Goal: Register for event/course

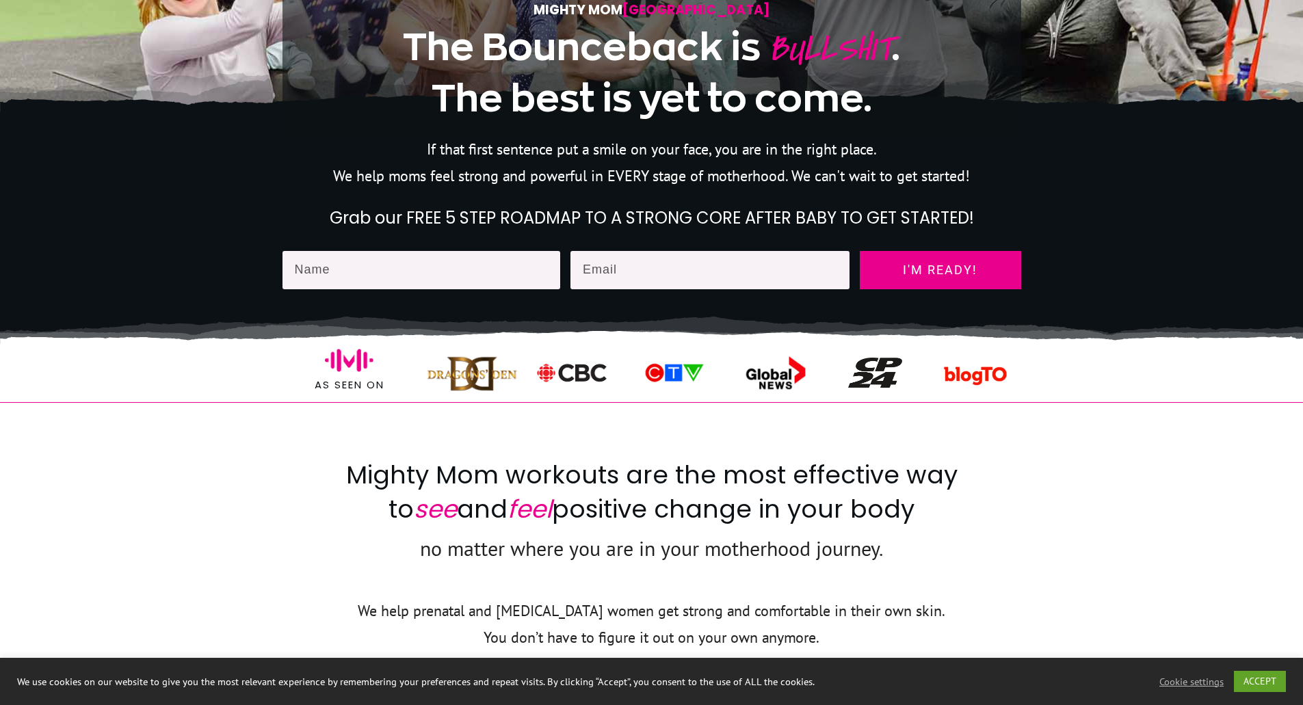
scroll to position [68, 0]
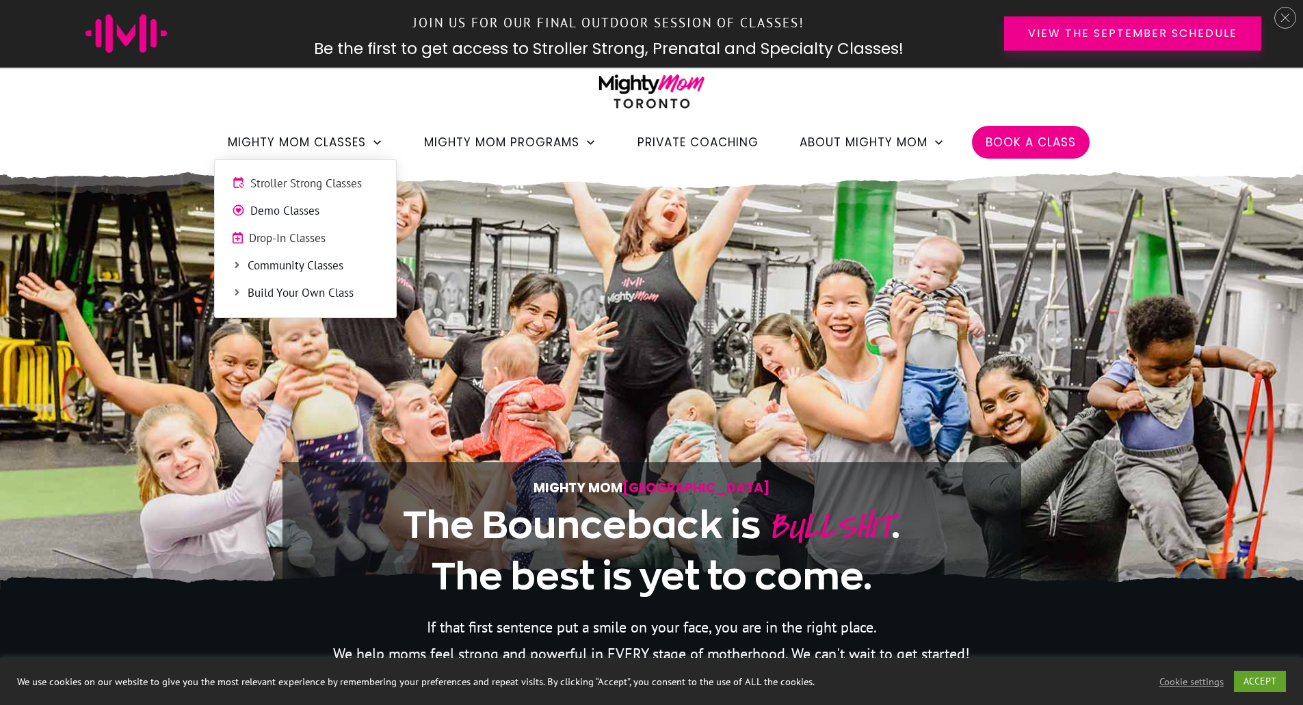
click at [287, 184] on span "Stroller Strong Classes" at bounding box center [314, 184] width 129 height 18
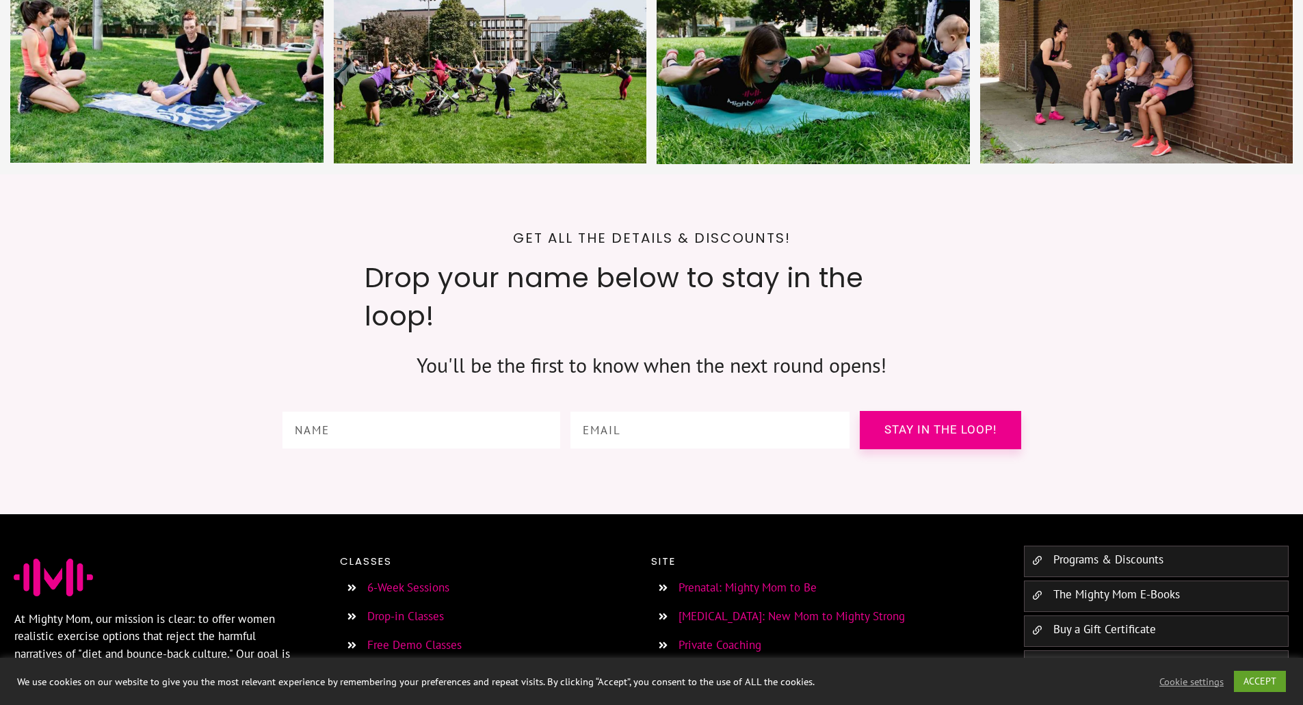
scroll to position [4997, 0]
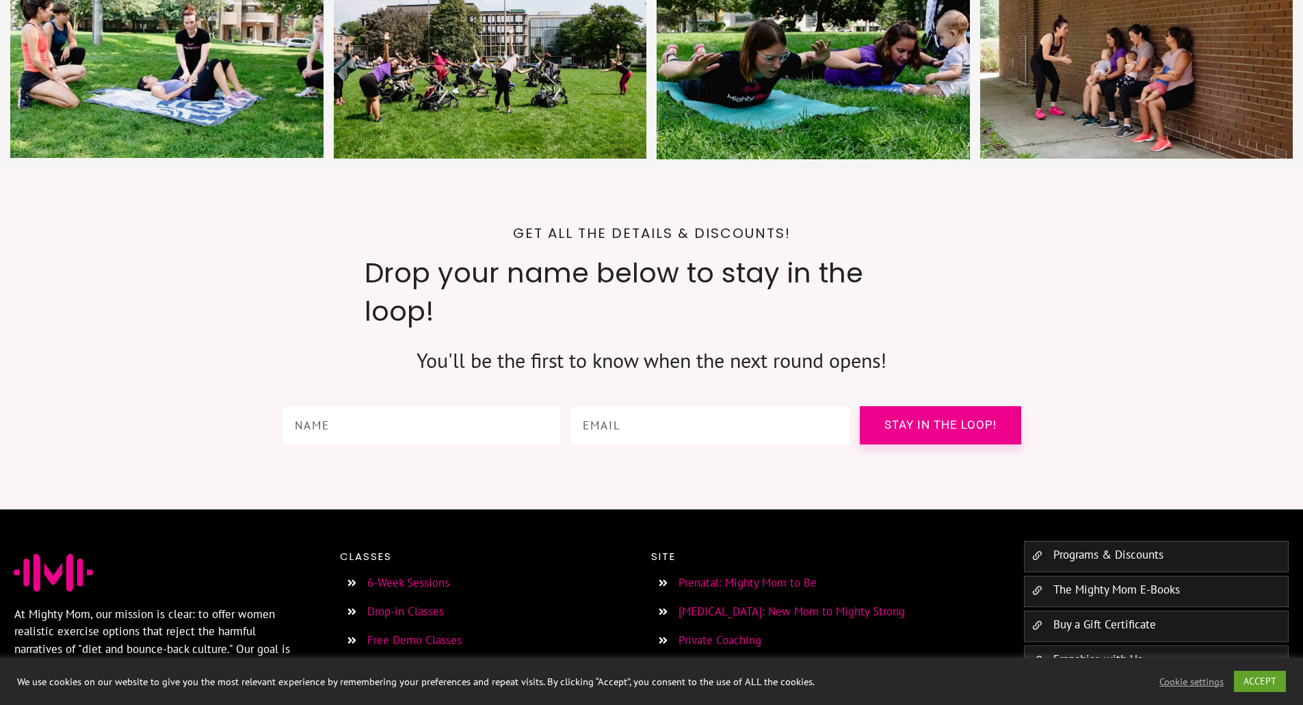
click at [1093, 547] on link "Programs & Discounts" at bounding box center [1108, 554] width 110 height 15
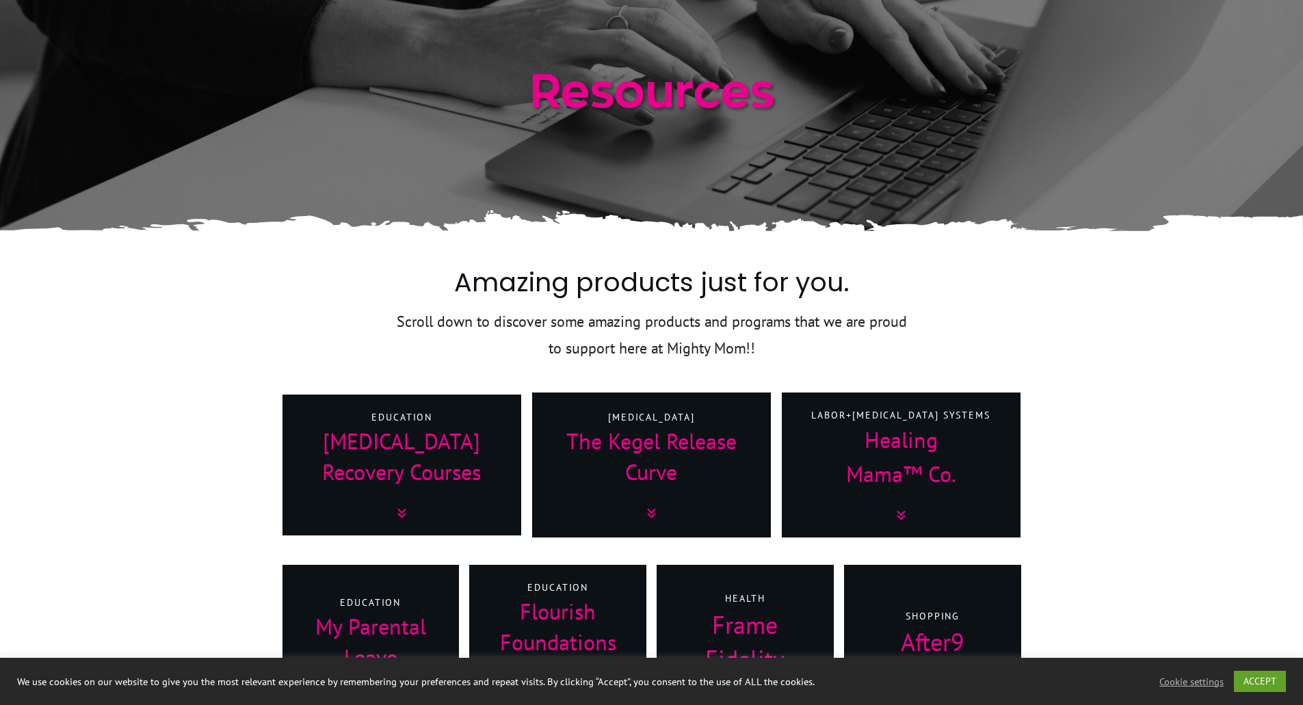
scroll to position [342, 0]
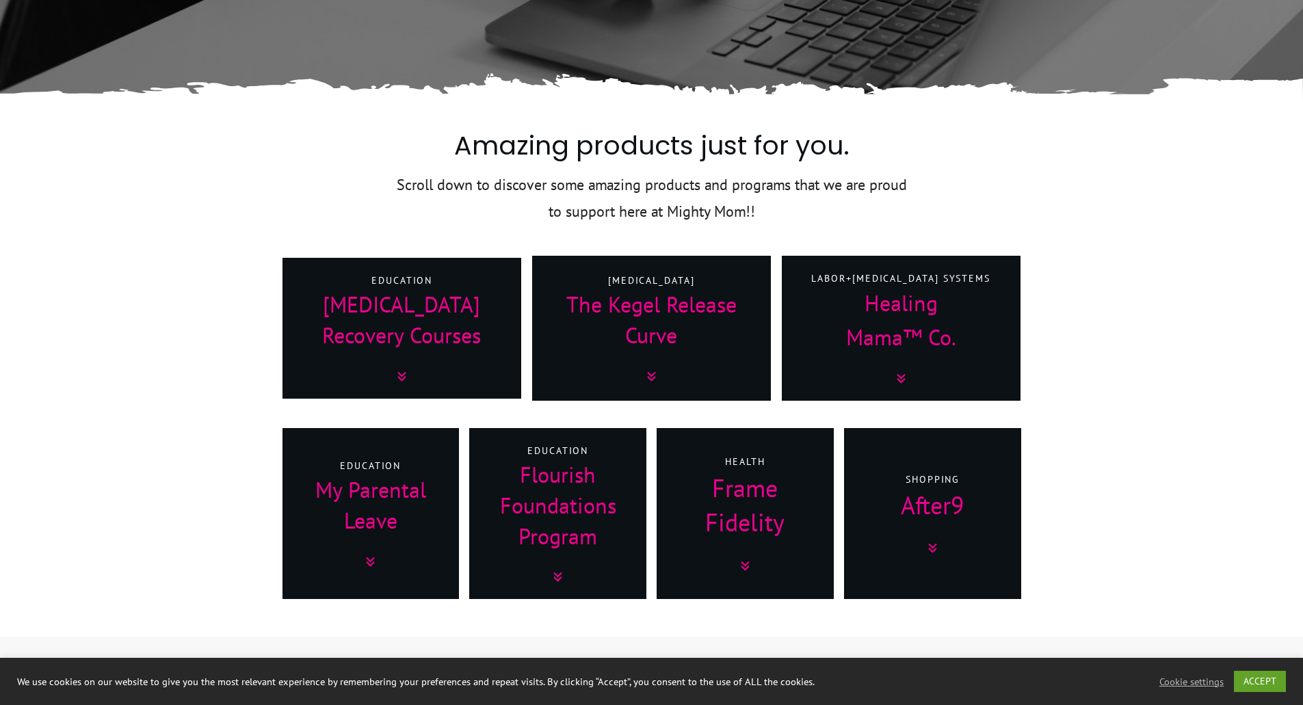
click at [648, 378] on icon at bounding box center [651, 376] width 17 height 17
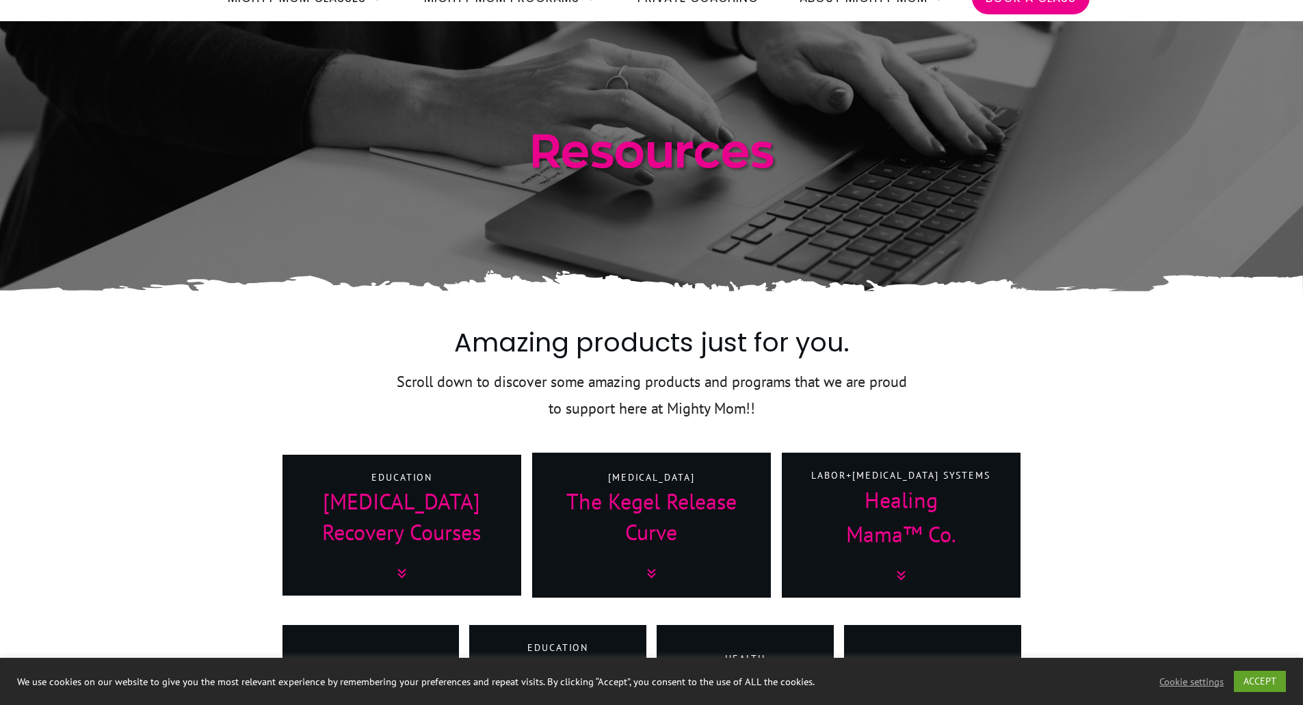
scroll to position [0, 0]
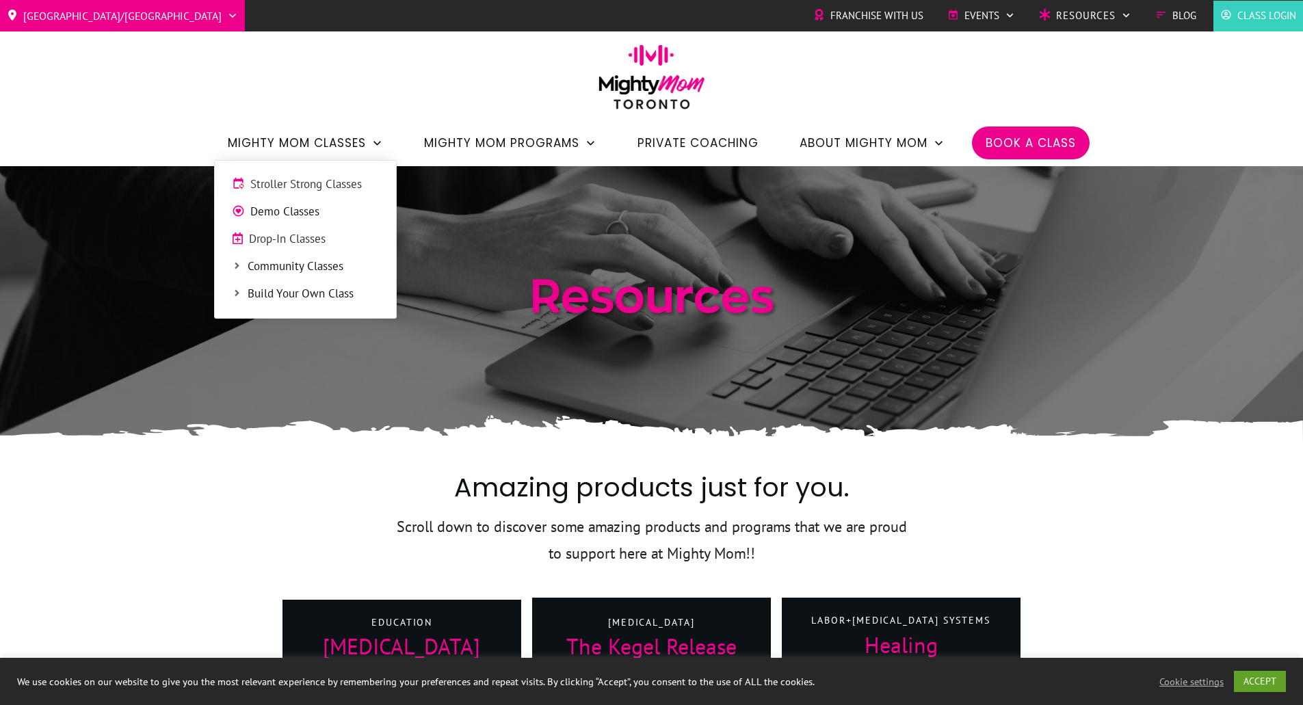
click at [297, 267] on span "Community Classes" at bounding box center [313, 267] width 131 height 18
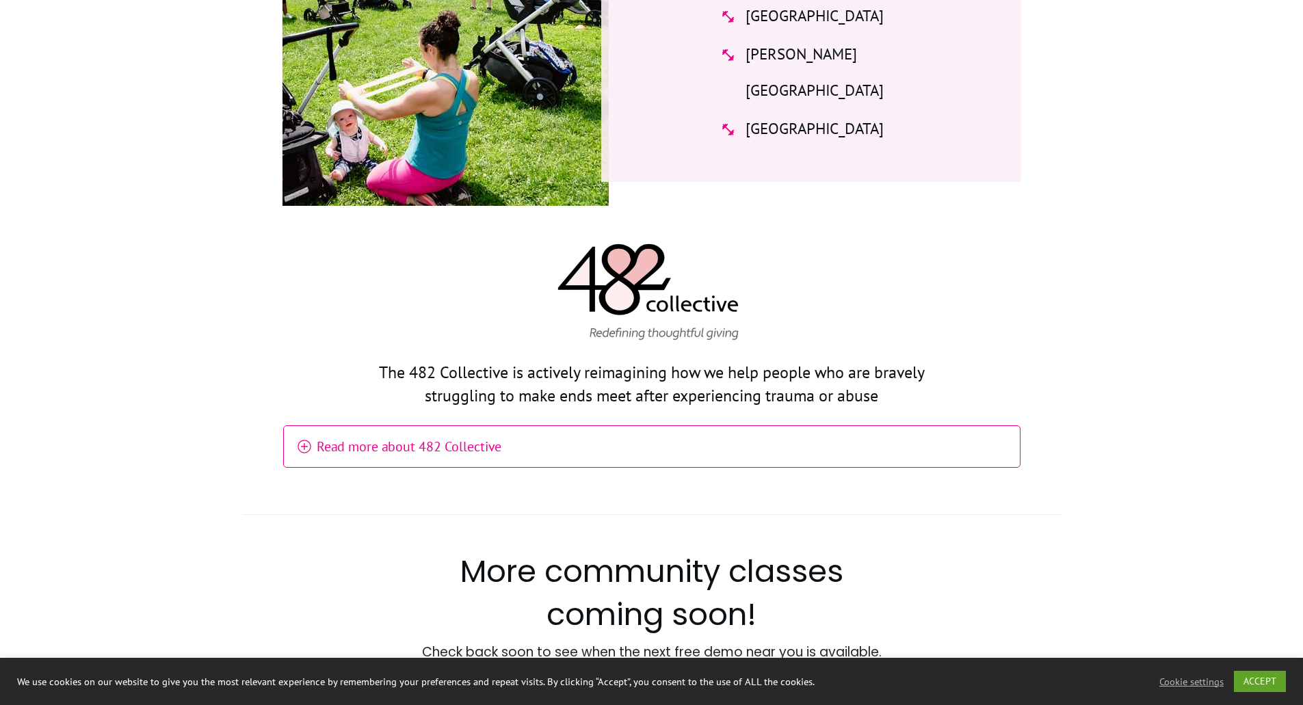
scroll to position [752, 0]
